Goal: Information Seeking & Learning: Learn about a topic

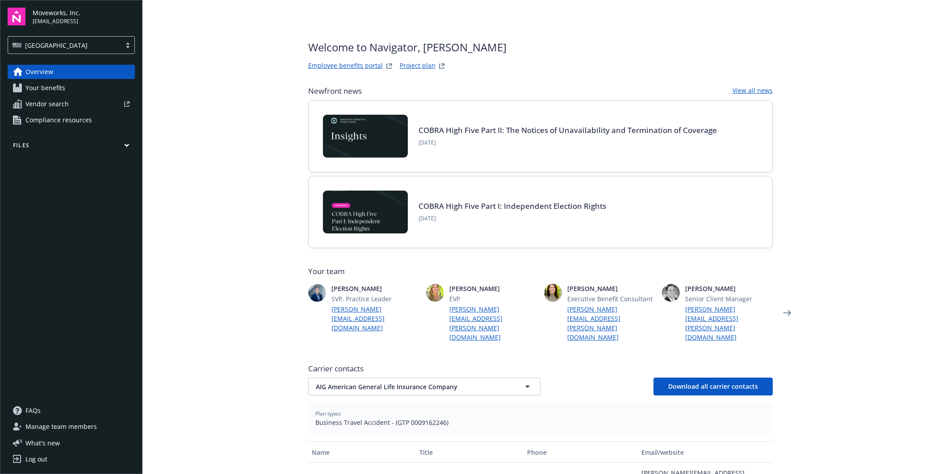
click at [68, 86] on link "Your benefits" at bounding box center [71, 88] width 127 height 14
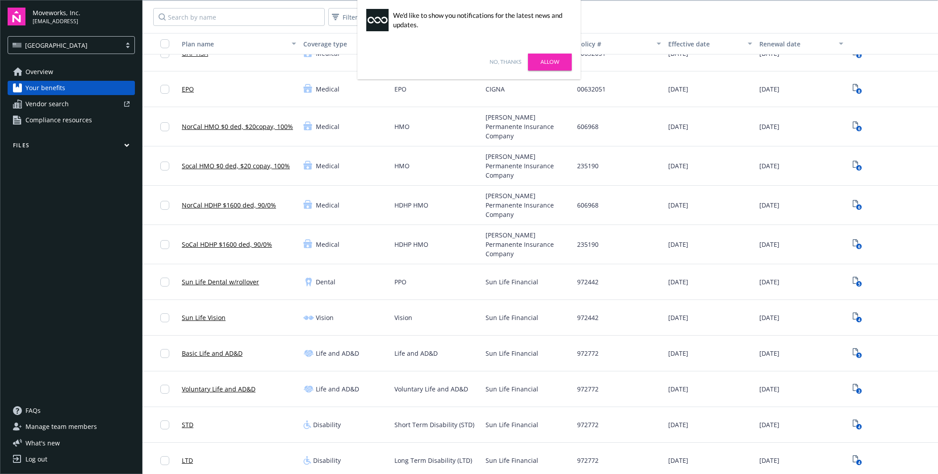
scroll to position [202, 0]
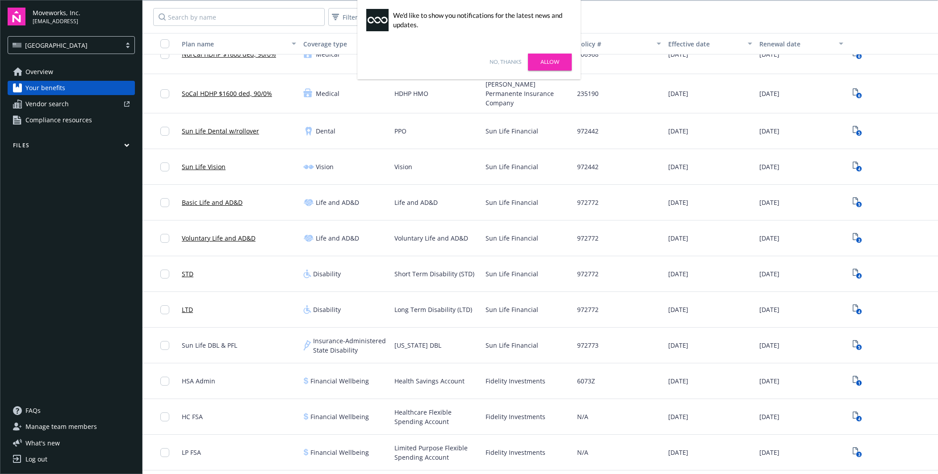
click at [220, 162] on link "Sun Life Vision" at bounding box center [204, 166] width 44 height 9
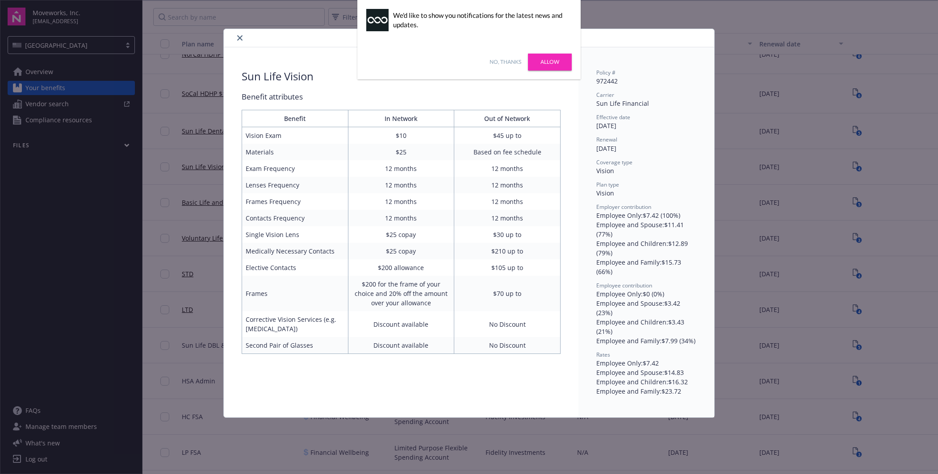
click at [508, 57] on div "No, thanks [PERSON_NAME]" at bounding box center [468, 62] width 223 height 35
click at [506, 64] on link "No, thanks" at bounding box center [506, 62] width 32 height 8
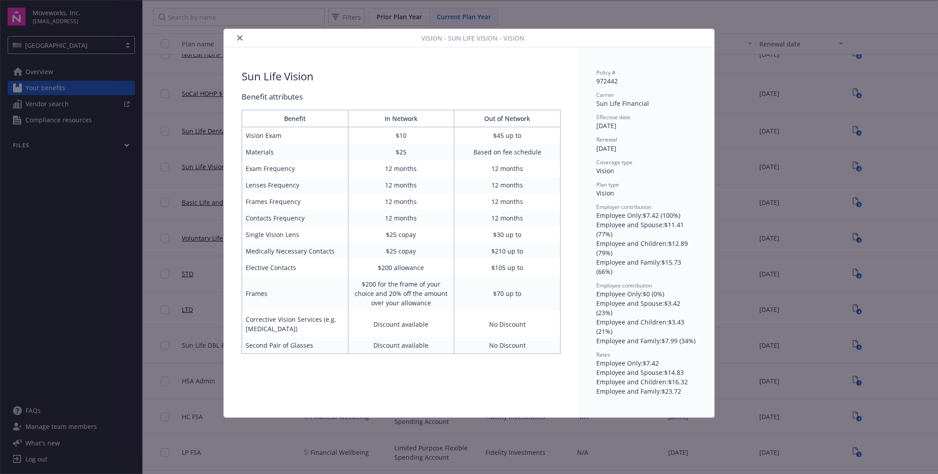
click at [575, 121] on div "Sun Life Vision Benefit attributes Benefit In Network Out of Network Vision Exa…" at bounding box center [401, 211] width 355 height 328
click at [746, 103] on div "Vision - Sun Life Vision - Vision Sun Life Vision Benefit attributes Benefit In…" at bounding box center [469, 237] width 938 height 474
click at [234, 35] on button "close" at bounding box center [239, 38] width 11 height 11
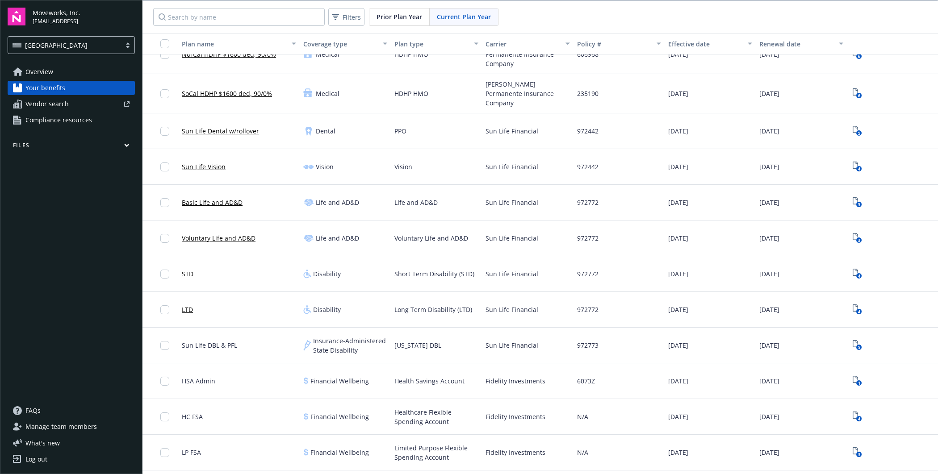
click at [217, 126] on link "Sun Life Dental w/rollover" at bounding box center [220, 130] width 77 height 9
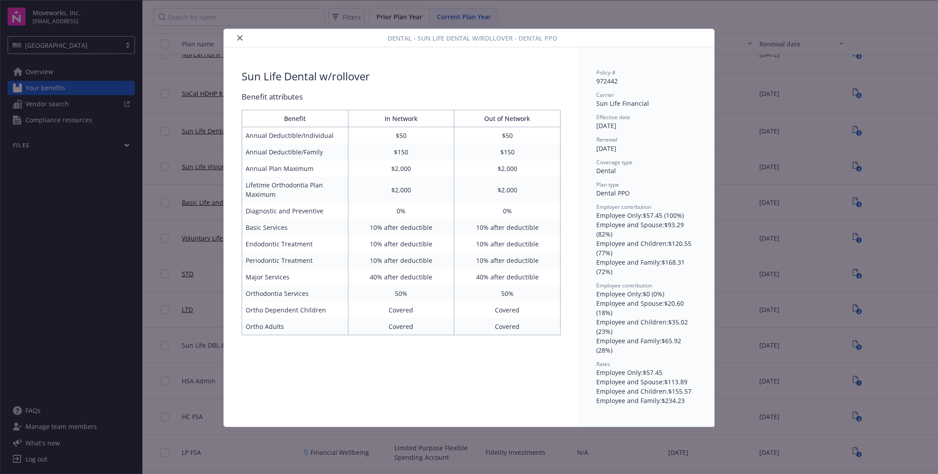
click at [195, 147] on div "Dental - Sun Life Dental w/rollover - Dental PPO Sun Life Dental w/rollover Ben…" at bounding box center [469, 237] width 938 height 474
click at [240, 38] on icon "close" at bounding box center [239, 37] width 5 height 5
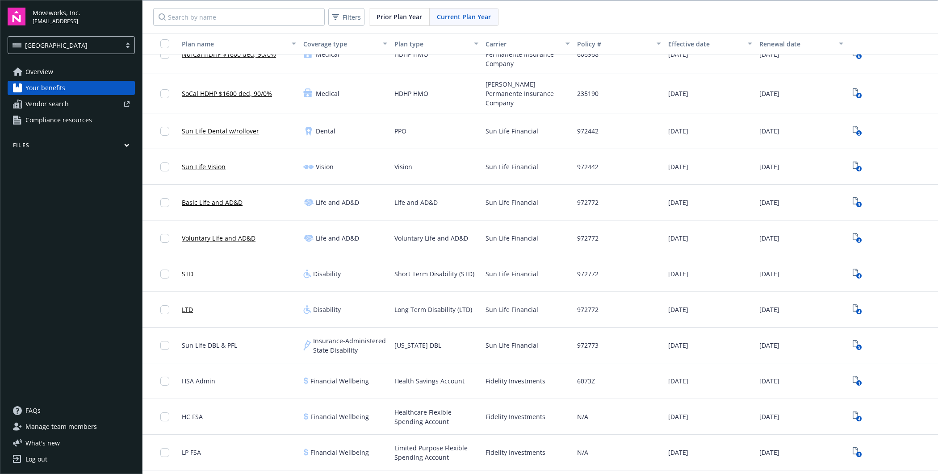
click at [213, 162] on link "Sun Life Vision" at bounding box center [204, 166] width 44 height 9
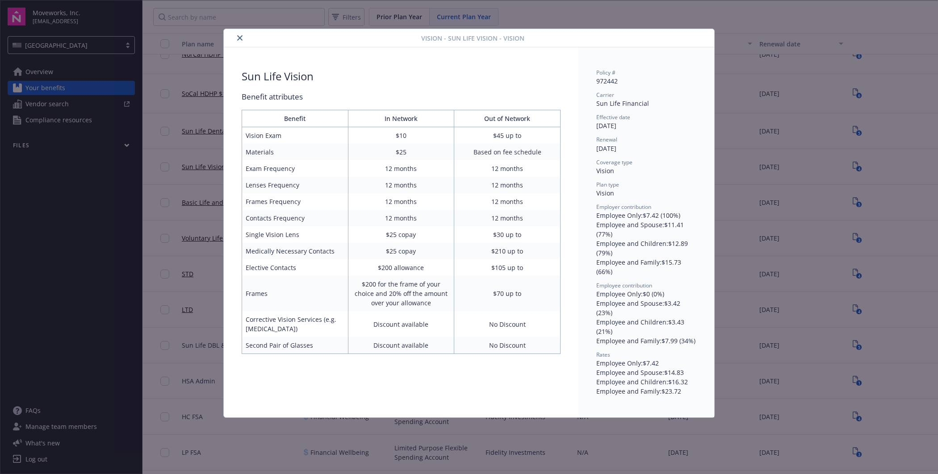
click at [640, 169] on div "Vision" at bounding box center [646, 170] width 100 height 9
click at [240, 39] on icon "close" at bounding box center [239, 37] width 5 height 5
